Goal: Information Seeking & Learning: Find specific fact

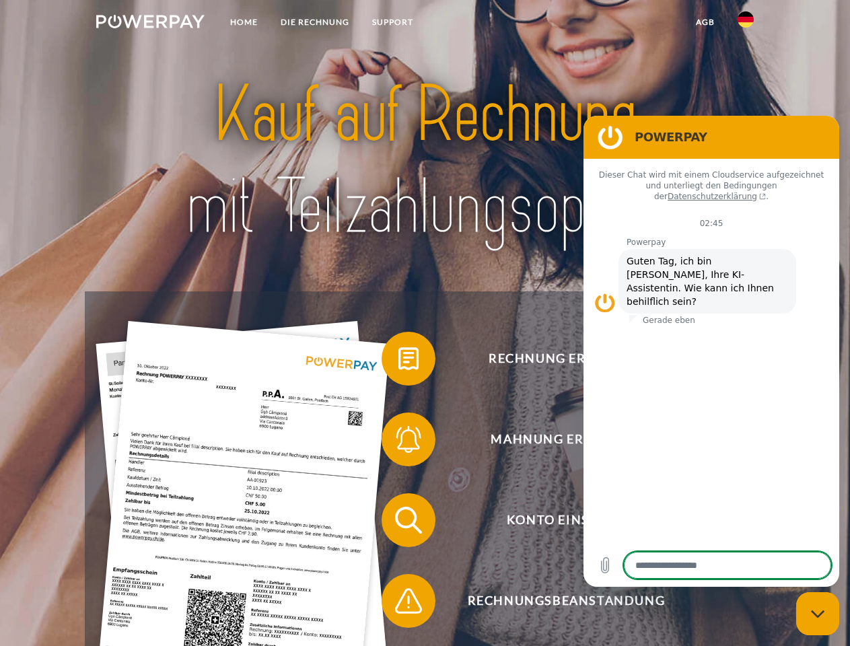
click at [150, 24] on img at bounding box center [150, 21] width 108 height 13
click at [746, 24] on img at bounding box center [745, 19] width 16 height 16
click at [704, 22] on link "agb" at bounding box center [705, 22] width 42 height 24
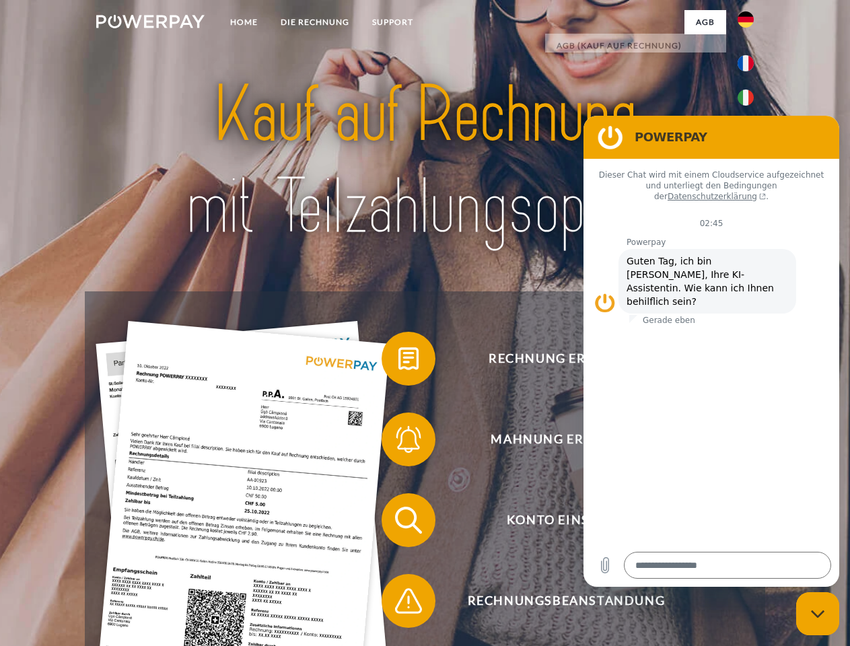
click at [398, 361] on span at bounding box center [388, 358] width 67 height 67
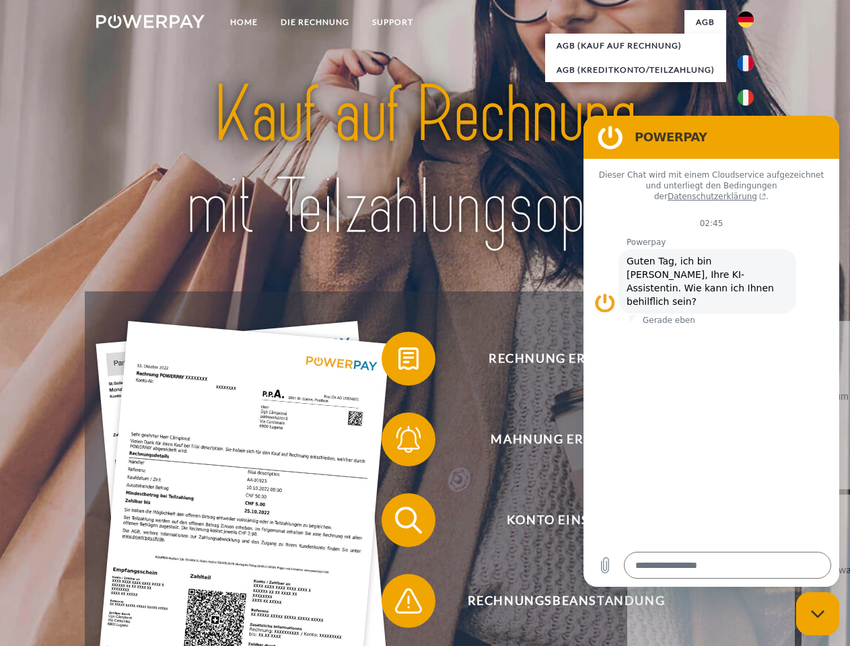
click at [398, 442] on span at bounding box center [388, 439] width 67 height 67
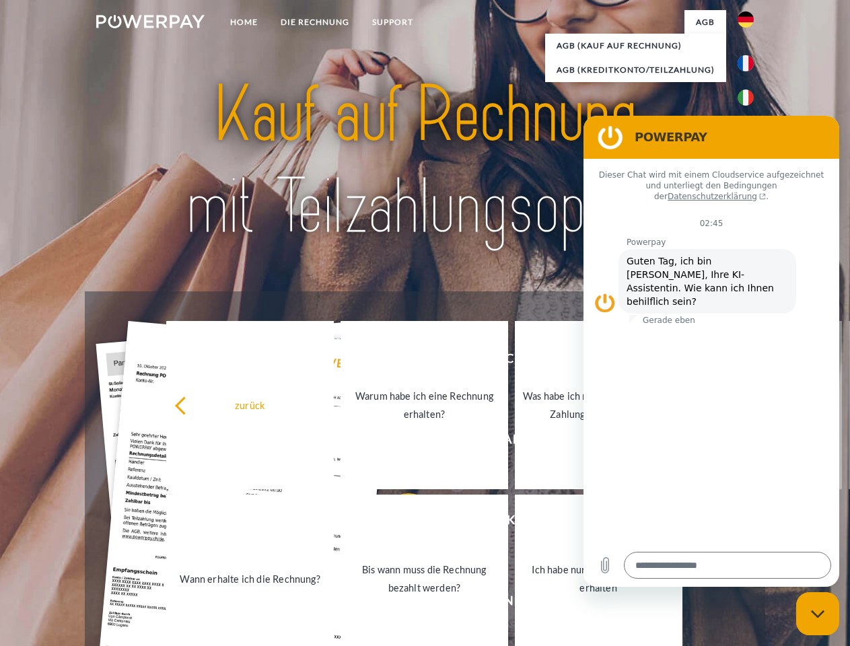
click at [398, 523] on link "Bis wann muss die Rechnung bezahlt werden?" at bounding box center [424, 579] width 168 height 168
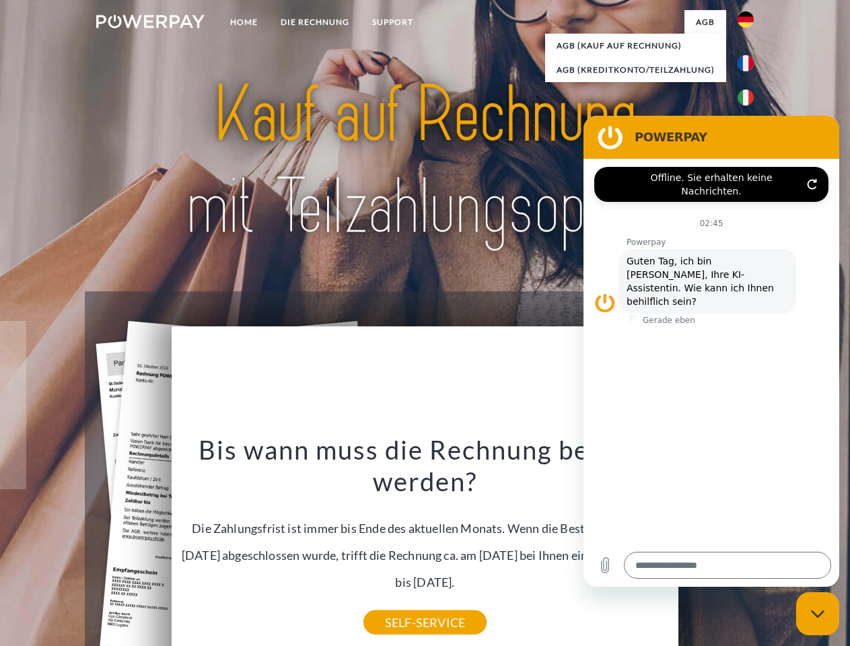
click at [818, 614] on icon "Messaging-Fenster schließen" at bounding box center [818, 614] width 14 height 9
type textarea "*"
